Goal: Transaction & Acquisition: Purchase product/service

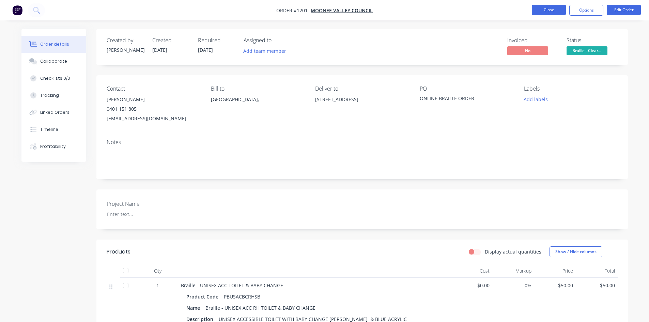
click at [542, 11] on button "Close" at bounding box center [548, 10] width 34 height 10
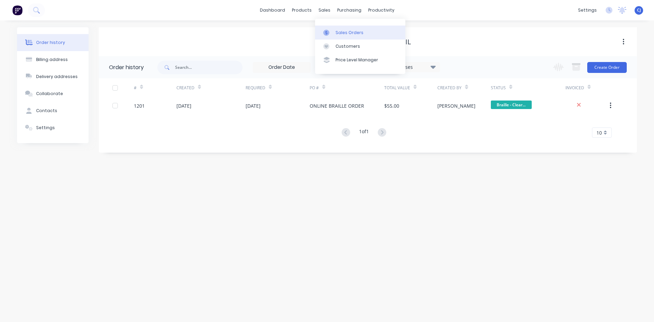
click at [333, 32] on link "Sales Orders" at bounding box center [360, 33] width 90 height 14
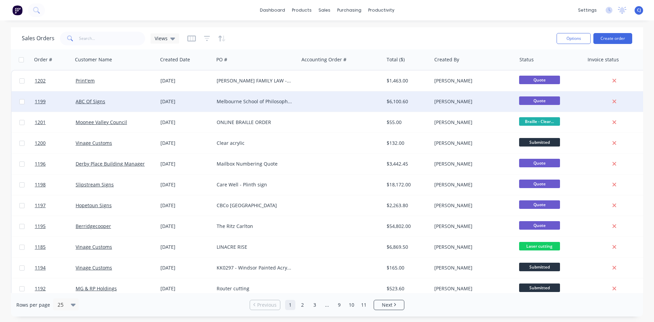
click at [327, 101] on div at bounding box center [341, 101] width 85 height 20
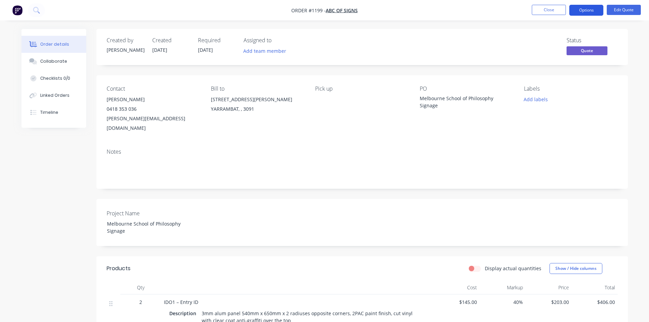
click at [596, 15] on button "Options" at bounding box center [586, 10] width 34 height 11
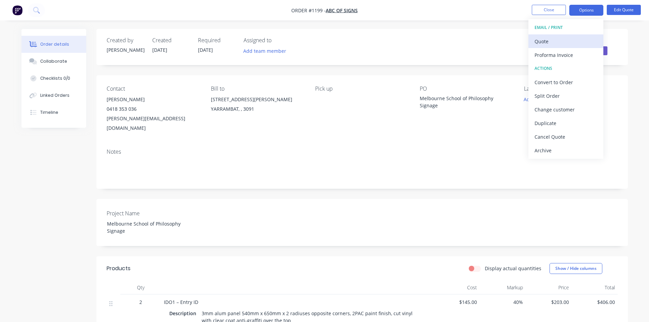
click at [573, 42] on div "Quote" at bounding box center [565, 41] width 63 height 10
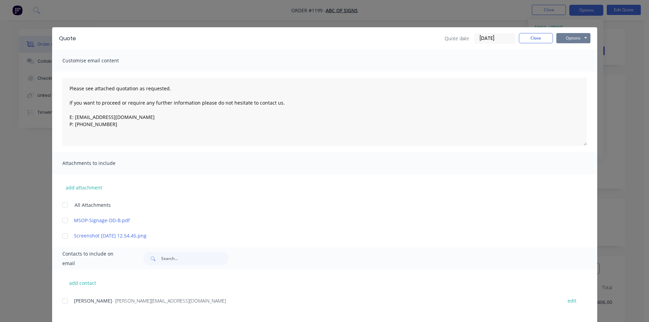
click at [577, 39] on button "Options" at bounding box center [573, 38] width 34 height 10
click at [571, 62] on button "Print" at bounding box center [578, 61] width 44 height 11
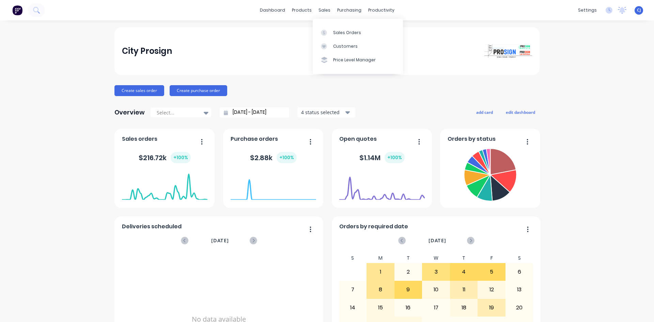
drag, startPoint x: 334, startPoint y: 30, endPoint x: 371, endPoint y: 25, distance: 36.7
click at [334, 30] on div "Sales Orders" at bounding box center [347, 33] width 28 height 6
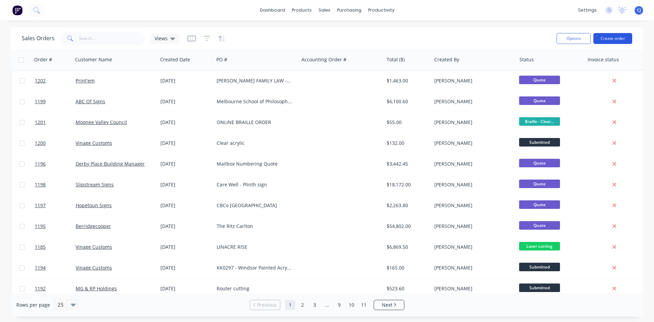
click at [603, 37] on button "Create order" at bounding box center [612, 38] width 39 height 11
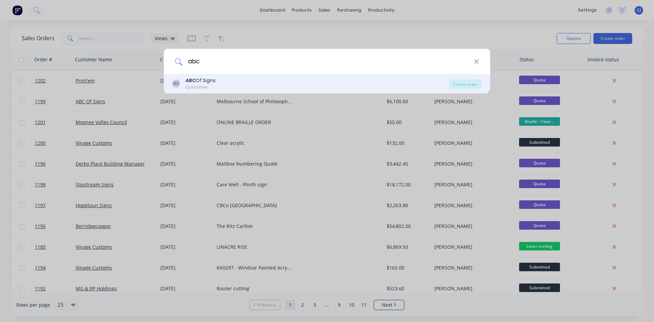
type input "abc"
click at [212, 82] on div "ABC Of Signs" at bounding box center [201, 80] width 30 height 7
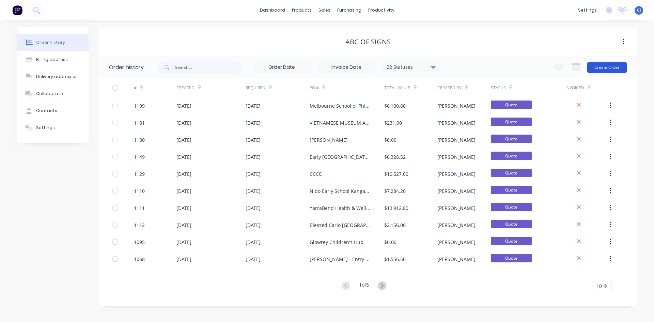
click at [604, 66] on button "Create Order" at bounding box center [606, 67] width 39 height 11
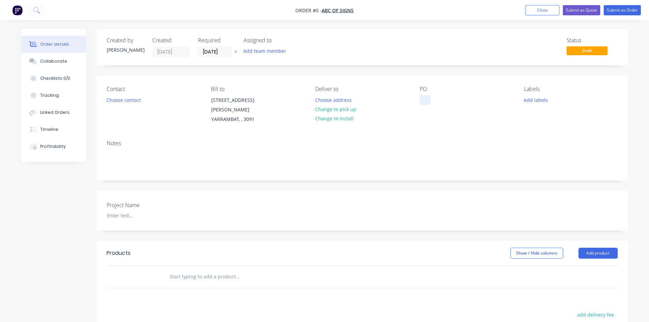
click at [422, 100] on div at bounding box center [424, 100] width 11 height 10
paste div
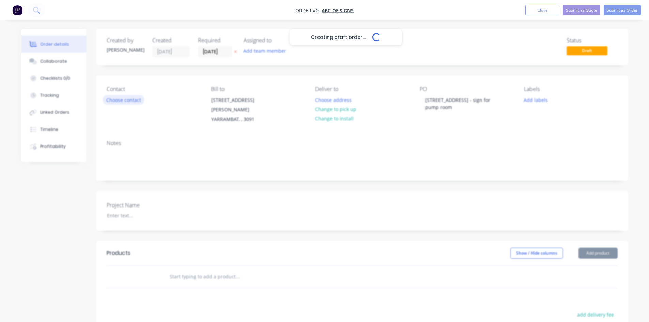
click at [135, 100] on div "Creating draft order... Loading... Order details Collaborate Checklists 0/0 Tra…" at bounding box center [325, 245] width 620 height 433
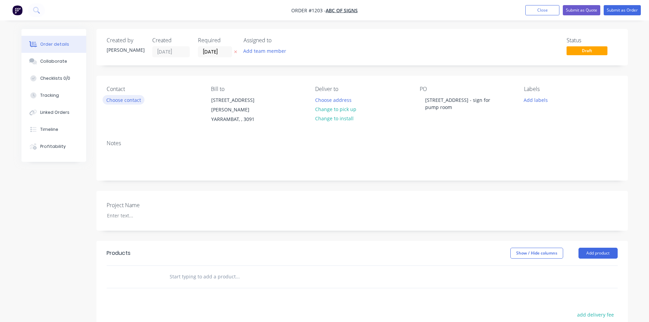
click at [132, 101] on button "Choose contact" at bounding box center [123, 99] width 42 height 9
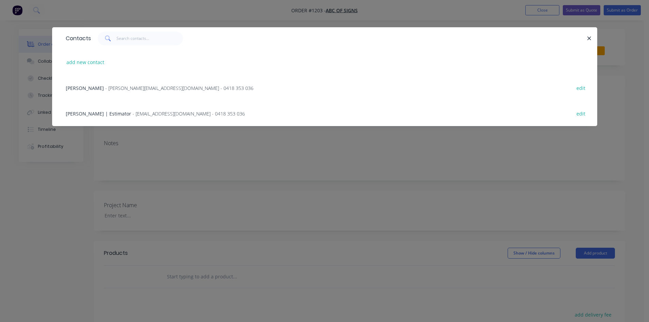
click at [112, 83] on div "Richard Guldon - richard@abcofsigns.com.au - 0418 353 036 edit" at bounding box center [324, 88] width 524 height 26
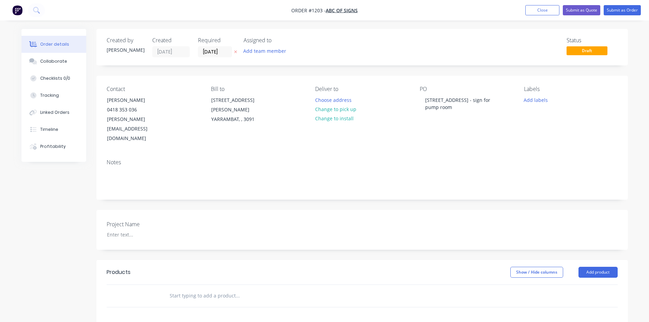
click at [191, 289] on input "text" at bounding box center [237, 296] width 136 height 14
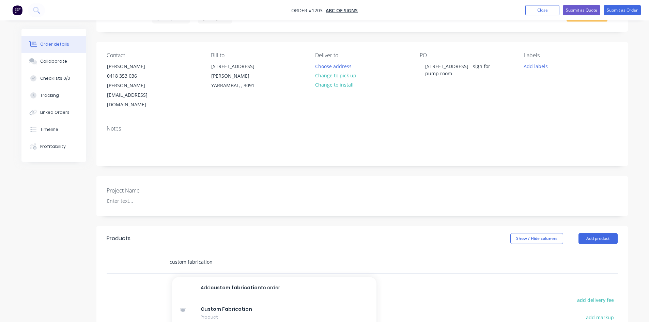
scroll to position [102, 0]
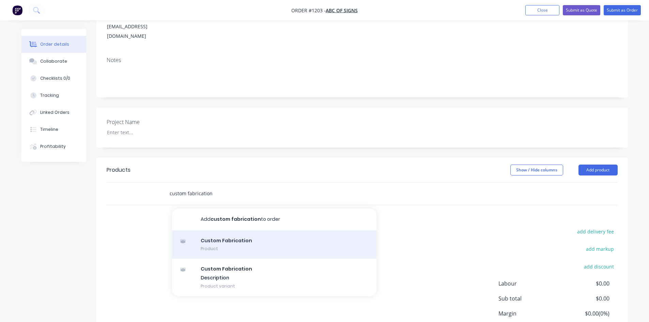
type input "custom fabrication"
click at [234, 230] on div "Custom Fabrication Product" at bounding box center [274, 244] width 204 height 29
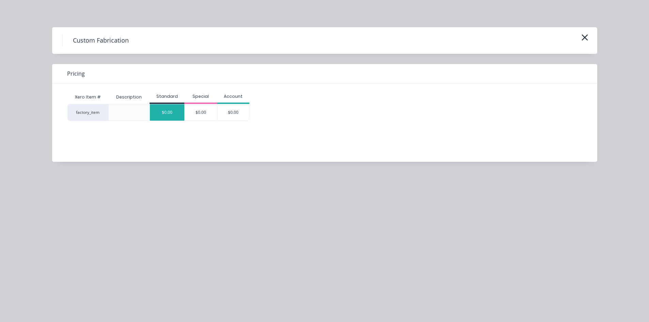
click at [167, 112] on div "$0.00" at bounding box center [167, 112] width 34 height 16
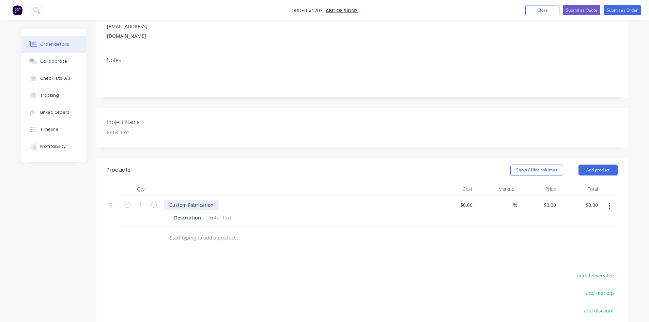
click at [202, 200] on div "Custom Fabrication" at bounding box center [191, 205] width 55 height 10
drag, startPoint x: 216, startPoint y: 187, endPoint x: 140, endPoint y: 188, distance: 75.6
click at [140, 196] on div "1 Custom Fabrication Description $0.00 $0.00 % $0.00 $0.00 $0.00 $0.00" at bounding box center [362, 211] width 511 height 31
paste div
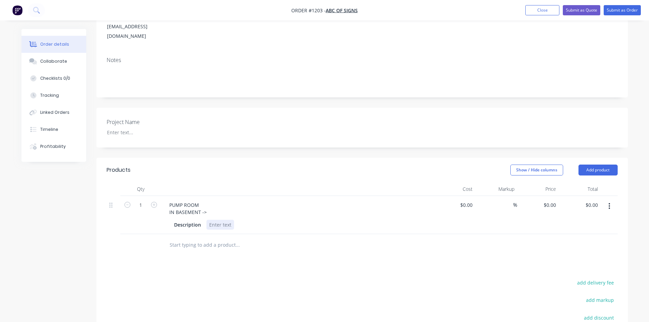
click at [228, 220] on div at bounding box center [220, 225] width 28 height 10
paste div
click at [284, 220] on div "Black plate with 25mm high white letter" at bounding box center [254, 225] width 96 height 10
click at [310, 220] on div "Black plate with 25mm high white Vinyl letter" at bounding box center [260, 225] width 109 height 10
click at [317, 220] on div "Black plate with 25mm high white Vinyl lettering" at bounding box center [264, 225] width 116 height 10
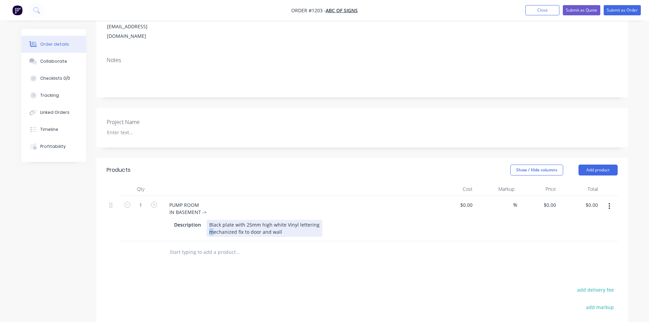
drag, startPoint x: 213, startPoint y: 215, endPoint x: 204, endPoint y: 214, distance: 9.9
click at [204, 220] on div "Description Black plate with 25mm high white Vinyl lettering mechanized fix to …" at bounding box center [295, 228] width 249 height 17
click at [609, 203] on icon "button" at bounding box center [608, 206] width 1 height 6
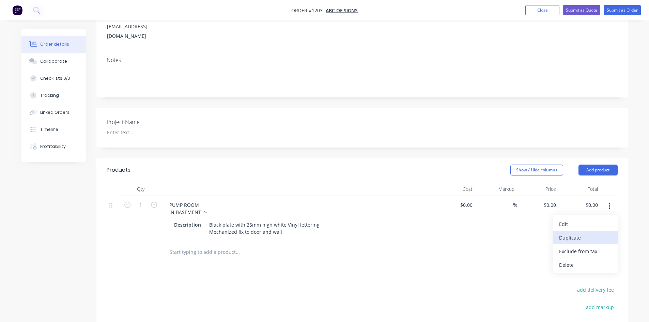
click at [586, 233] on div "Duplicate" at bounding box center [585, 238] width 52 height 10
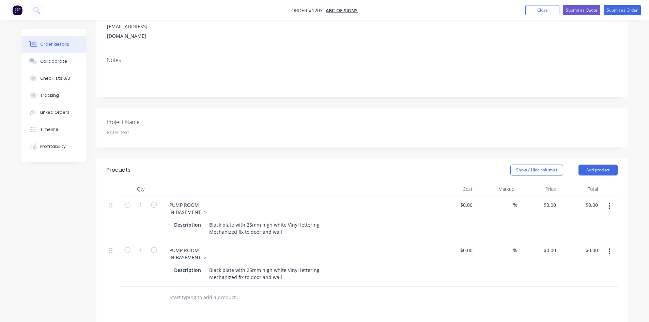
click at [608, 245] on button "button" at bounding box center [609, 251] width 16 height 12
click at [588, 278] on div "Duplicate" at bounding box center [585, 283] width 52 height 10
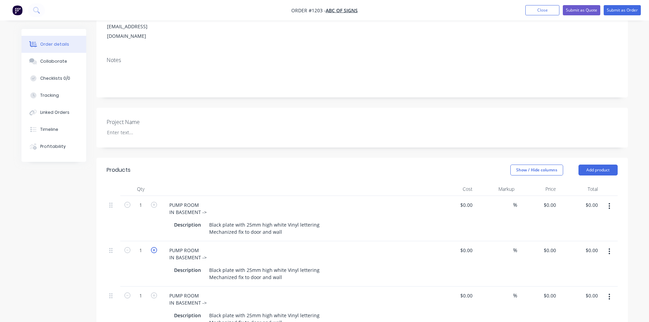
click at [154, 247] on icon "button" at bounding box center [154, 250] width 6 height 6
type input "3"
drag, startPoint x: 153, startPoint y: 271, endPoint x: 154, endPoint y: 274, distance: 3.4
click at [153, 290] on form "1" at bounding box center [140, 295] width 35 height 10
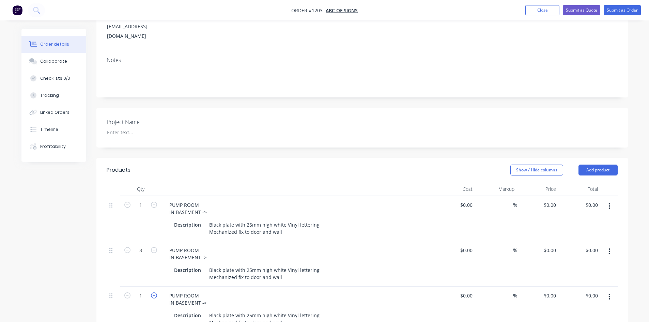
click at [154, 292] on icon "button" at bounding box center [154, 295] width 6 height 6
type input "2"
drag, startPoint x: 206, startPoint y: 238, endPoint x: 139, endPoint y: 225, distance: 68.0
click at [139, 241] on div "3 PUMP ROOM IN BASEMENT -> Description Black plate with 25mm high white Vinyl l…" at bounding box center [362, 263] width 511 height 45
paste div
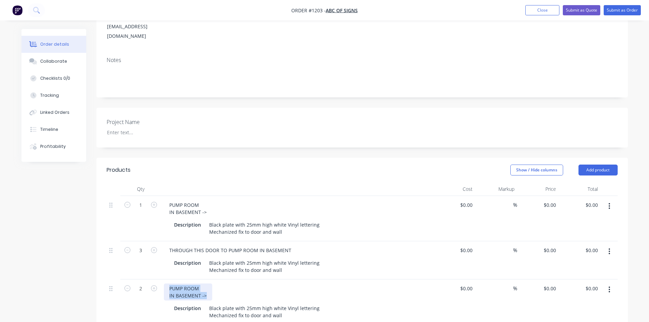
drag, startPoint x: 207, startPoint y: 277, endPoint x: 133, endPoint y: 261, distance: 75.2
click at [133, 279] on div "2 PUMP ROOM IN BASEMENT -> Description Black plate with 25mm high white Vinyl l…" at bounding box center [362, 301] width 511 height 45
paste div
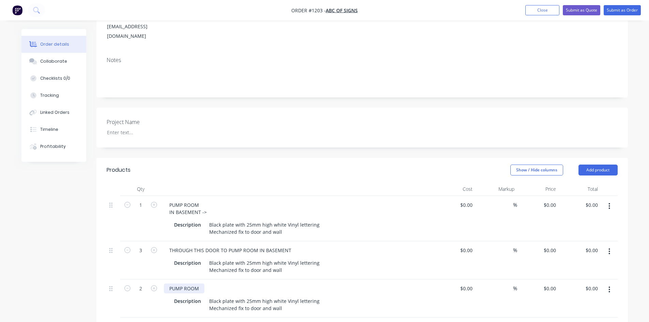
click at [168, 283] on div "PUMP ROOM" at bounding box center [184, 288] width 41 height 10
click at [201, 283] on div "PUMP ROOM" at bounding box center [184, 288] width 41 height 10
drag, startPoint x: 168, startPoint y: 276, endPoint x: 195, endPoint y: 277, distance: 27.3
click at [195, 283] on div "PUMP ROOM (left arrow)" at bounding box center [184, 291] width 41 height 17
copy div "(left arrow)"
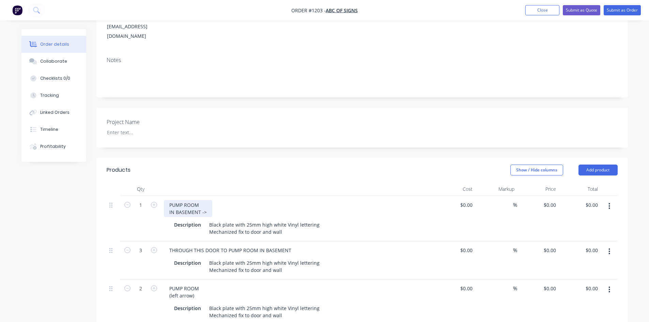
click at [203, 200] on div "PUMP ROOM IN BASEMENT ->" at bounding box center [188, 208] width 48 height 17
drag, startPoint x: 201, startPoint y: 194, endPoint x: 206, endPoint y: 194, distance: 5.1
click at [206, 200] on div "PUMP ROOM IN BASEMENT ->" at bounding box center [188, 208] width 48 height 17
click at [206, 200] on div "PUMP ROOM IN BASEMENT (left arrow)" at bounding box center [198, 208] width 69 height 17
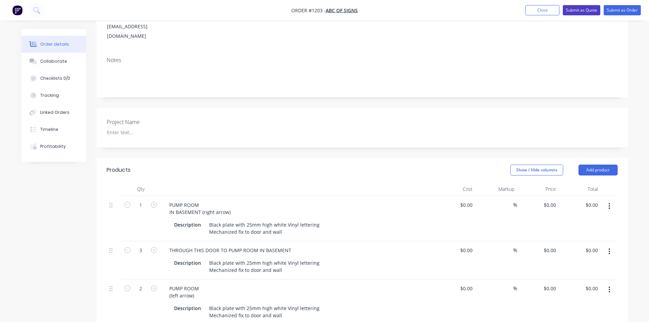
click at [584, 9] on button "Submit as Quote" at bounding box center [580, 10] width 37 height 10
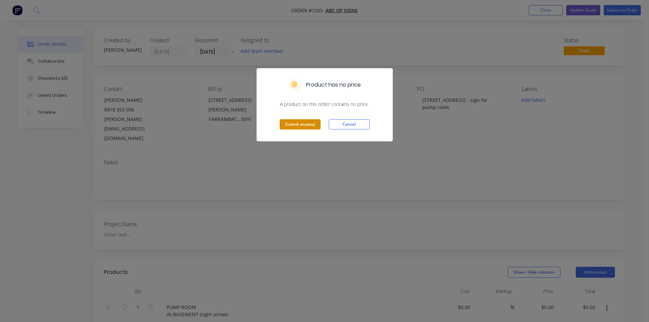
click at [291, 120] on button "Submit anyway" at bounding box center [300, 124] width 41 height 10
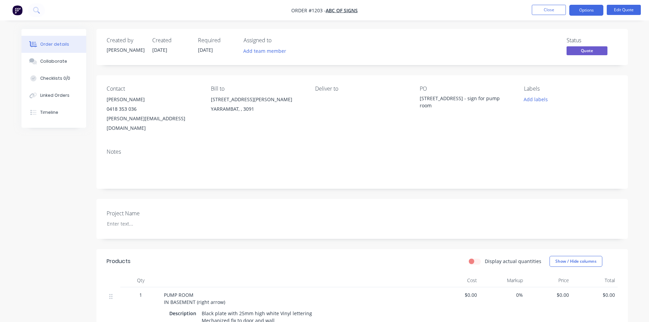
click at [290, 10] on nav "Order #1203 - ABC Of Signs Close Options Edit Quote" at bounding box center [324, 10] width 649 height 20
drag, startPoint x: 283, startPoint y: 11, endPoint x: 323, endPoint y: 12, distance: 40.2
click at [323, 12] on nav "Order #1203 - ABC Of Signs Close Options Edit Quote" at bounding box center [324, 10] width 649 height 20
copy span "Order #1203"
click at [537, 6] on button "Close" at bounding box center [548, 10] width 34 height 10
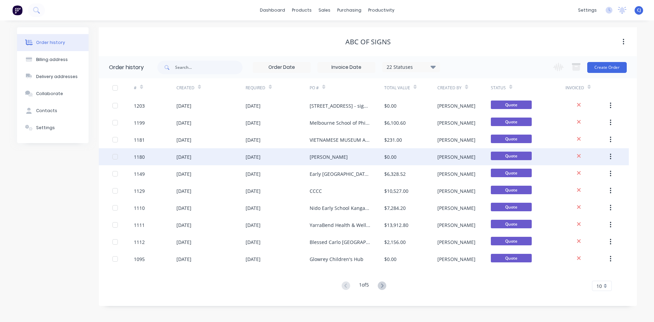
click at [370, 159] on div "[PERSON_NAME]" at bounding box center [346, 156] width 75 height 17
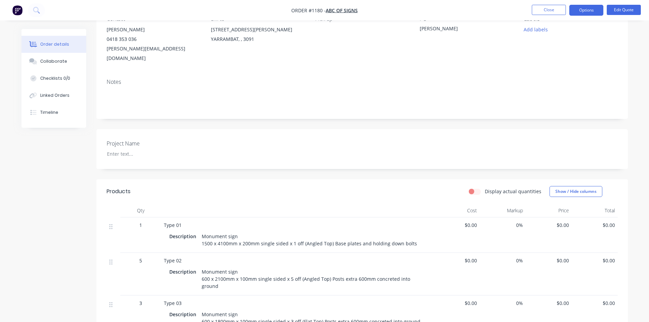
scroll to position [55, 0]
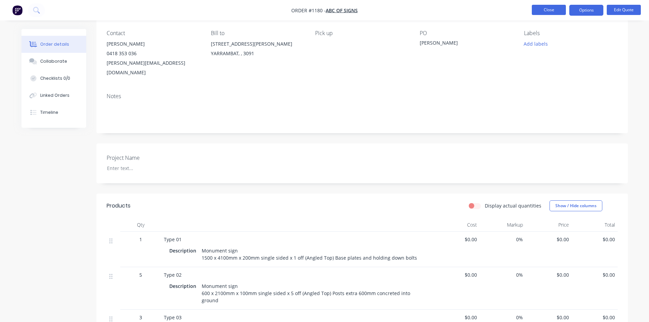
click at [557, 11] on button "Close" at bounding box center [548, 10] width 34 height 10
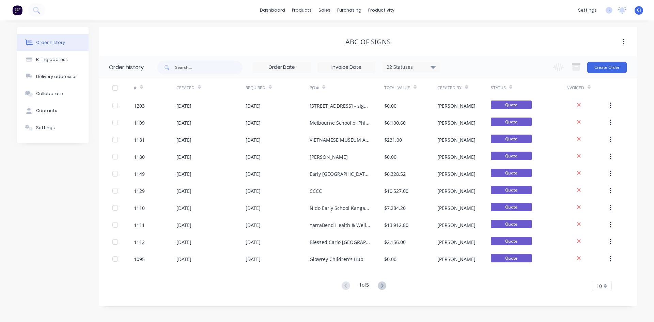
click at [18, 13] on img at bounding box center [17, 10] width 10 height 10
